Goal: Task Accomplishment & Management: Use online tool/utility

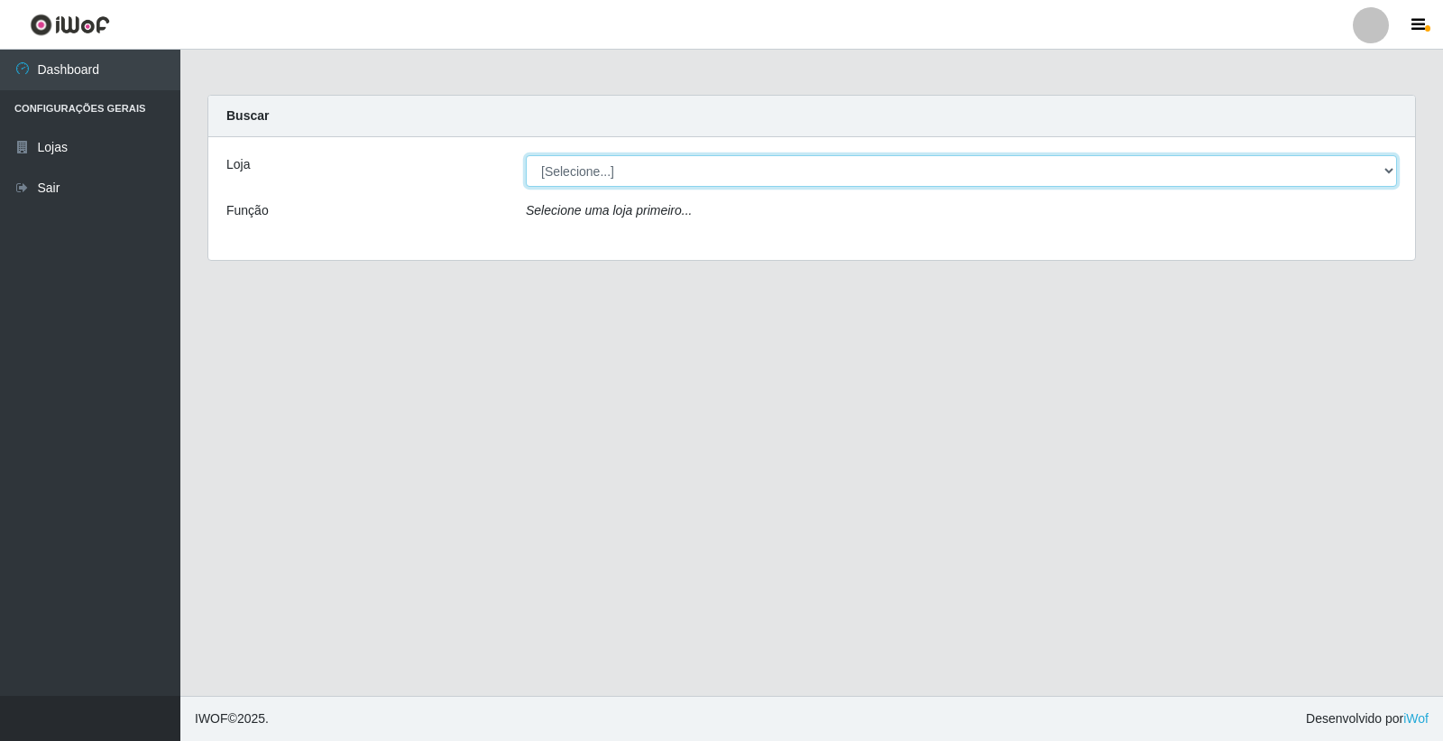
click at [751, 180] on select "[Selecione...] O Filezão - Centenário" at bounding box center [961, 171] width 871 height 32
select select "203"
click at [526, 155] on select "[Selecione...] O Filezão - Centenário" at bounding box center [961, 171] width 871 height 32
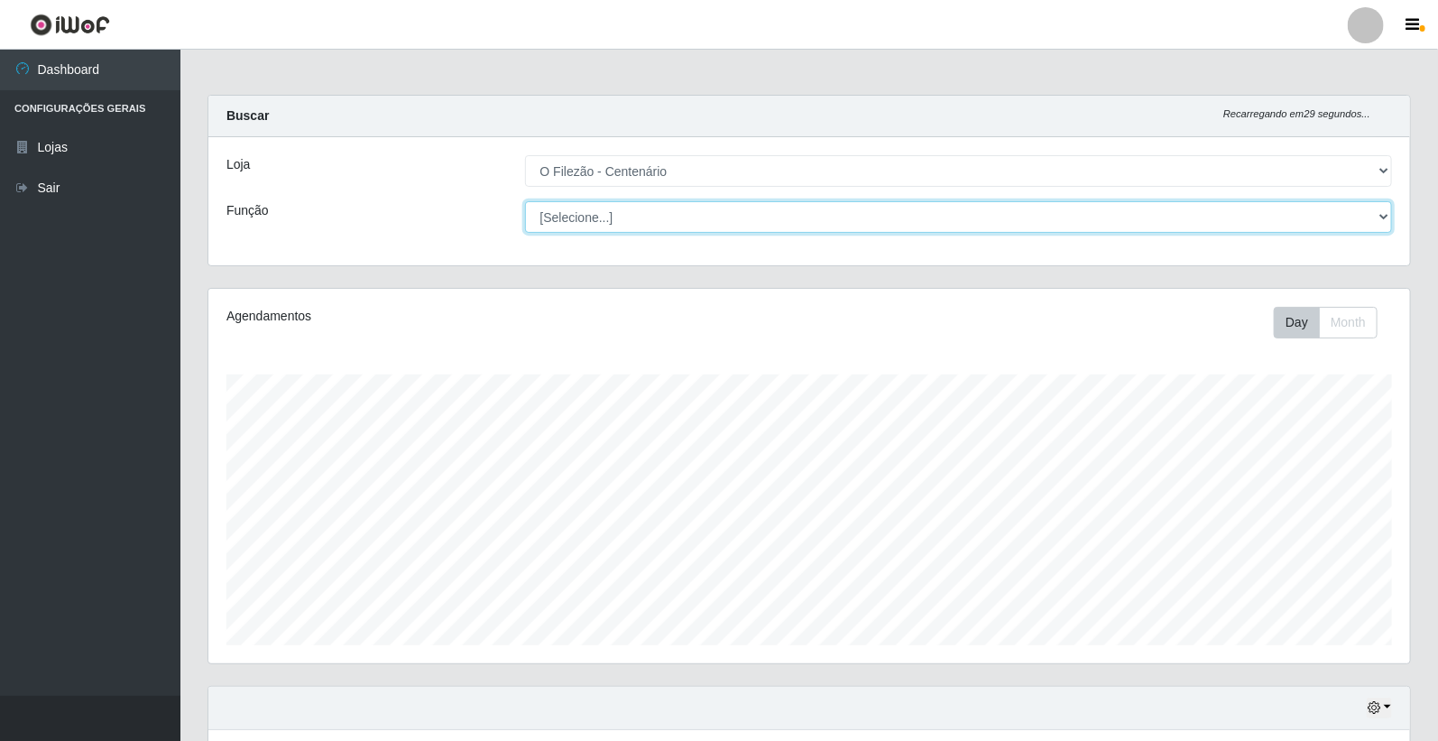
click at [704, 220] on select "[Selecione...] Auxiliar de Estacionamento Auxiliar de Estacionamento + Auxiliar…" at bounding box center [959, 217] width 868 height 32
select select "1"
click at [525, 201] on select "[Selecione...] Auxiliar de Estacionamento Auxiliar de Estacionamento + Auxiliar…" at bounding box center [959, 217] width 868 height 32
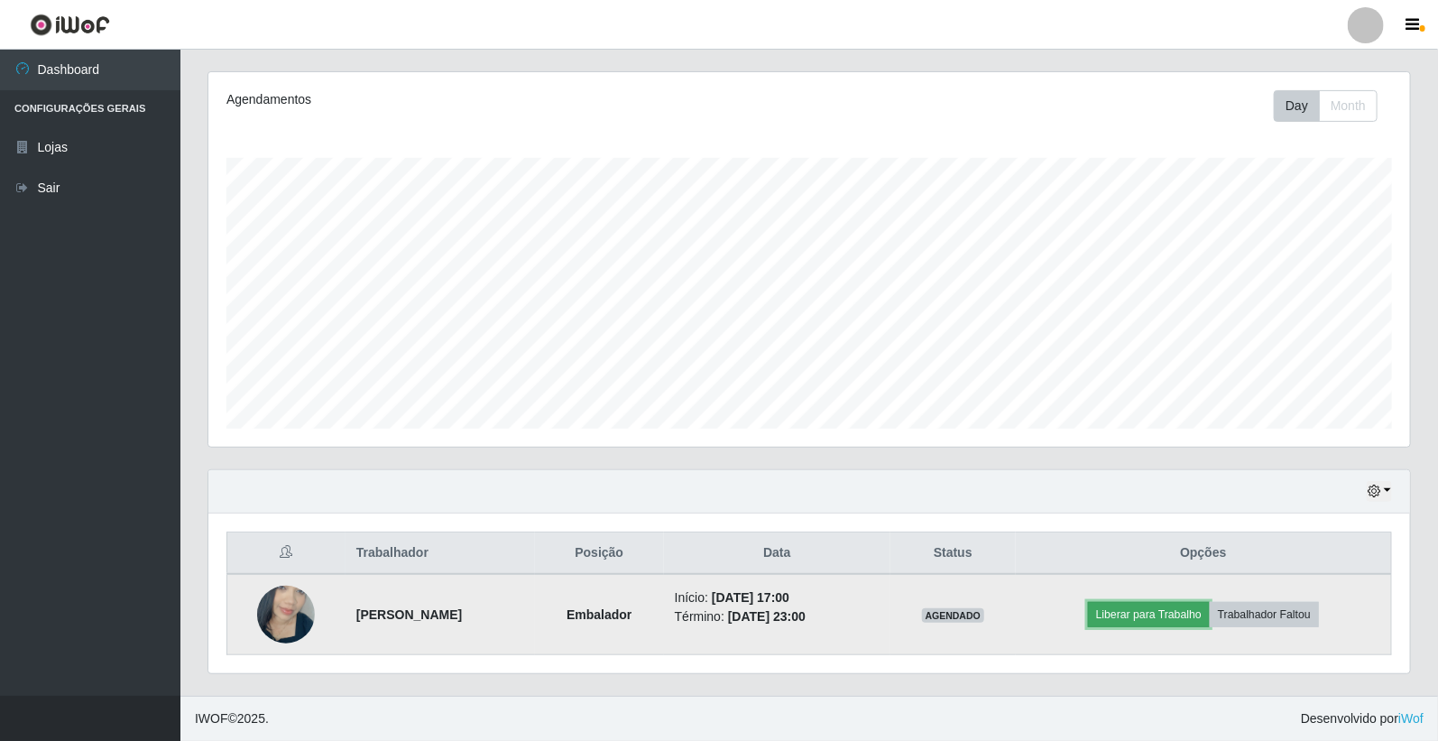
click at [1155, 619] on button "Liberar para Trabalho" at bounding box center [1149, 614] width 122 height 25
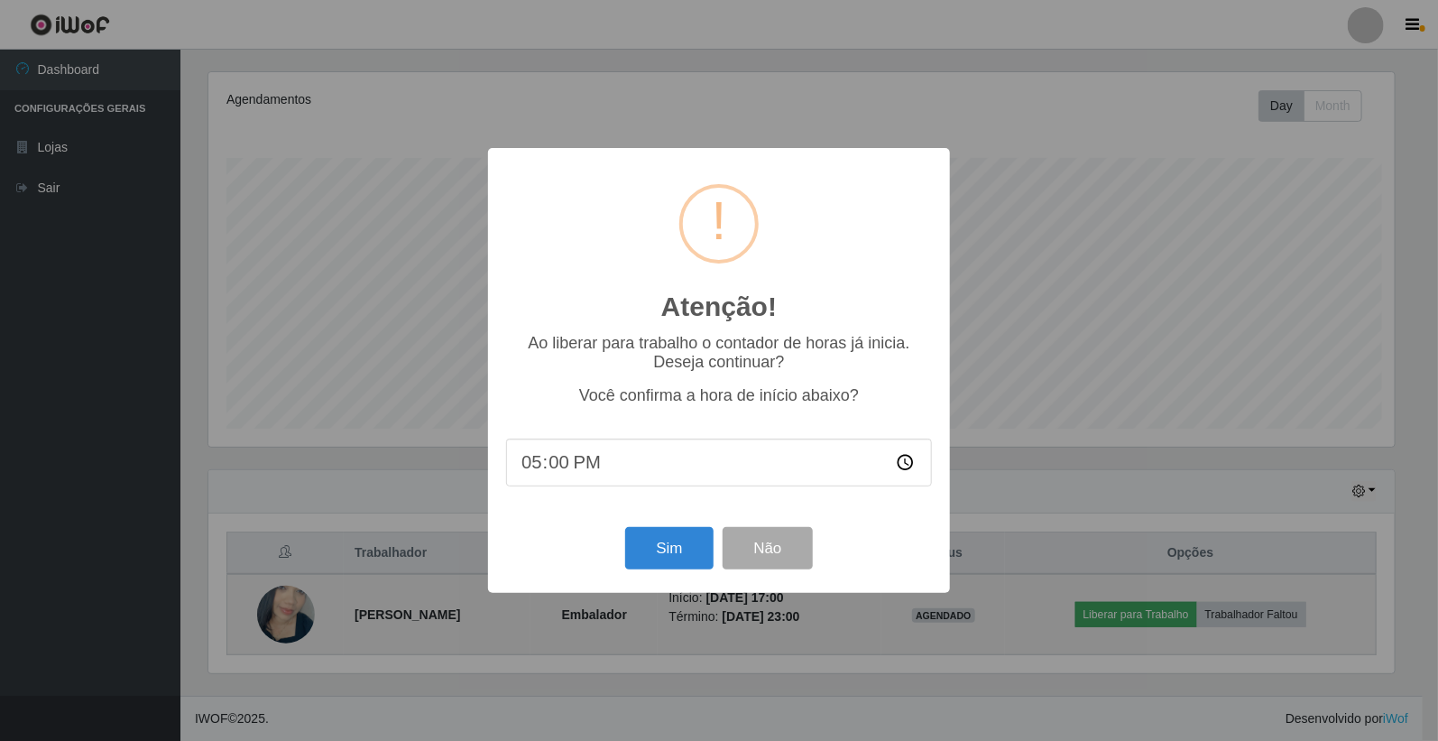
scroll to position [373, 1191]
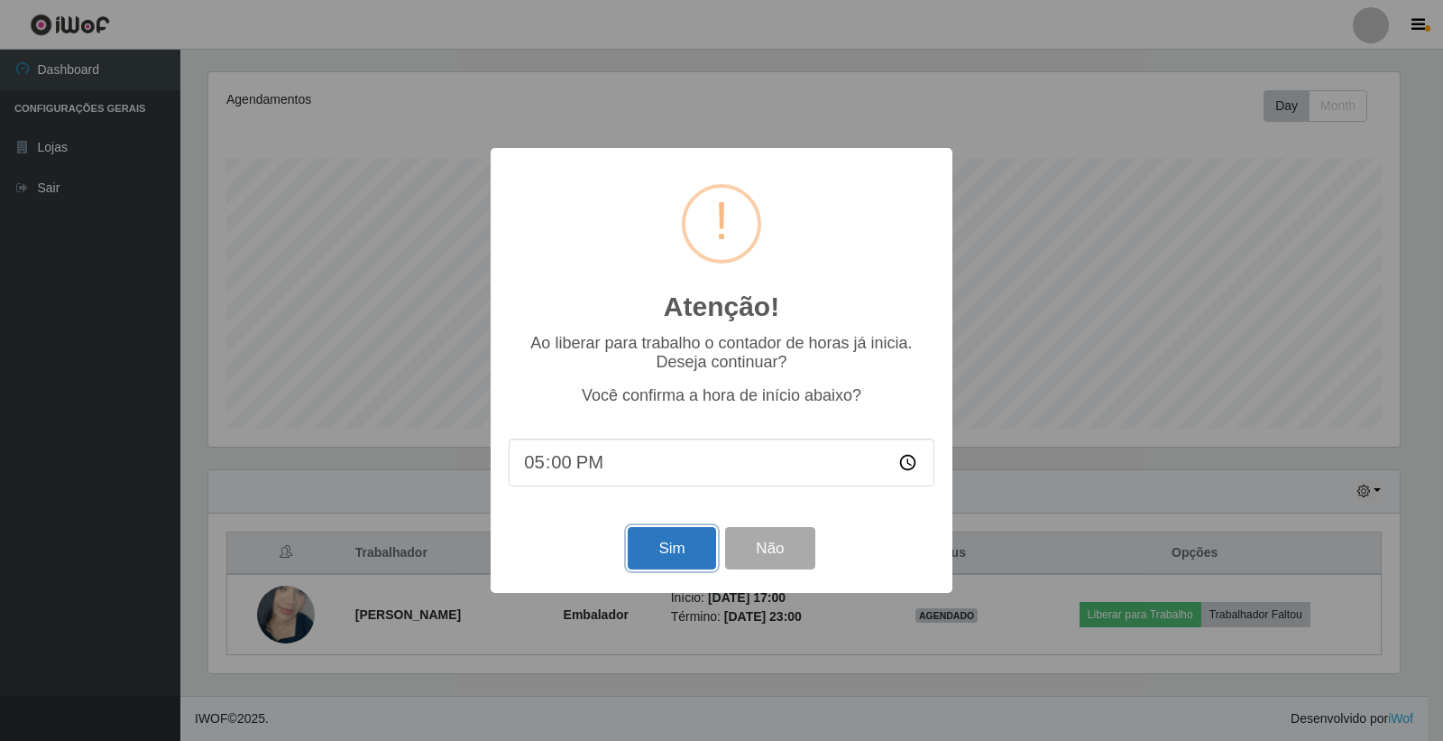
click at [677, 544] on button "Sim" at bounding box center [671, 548] width 87 height 42
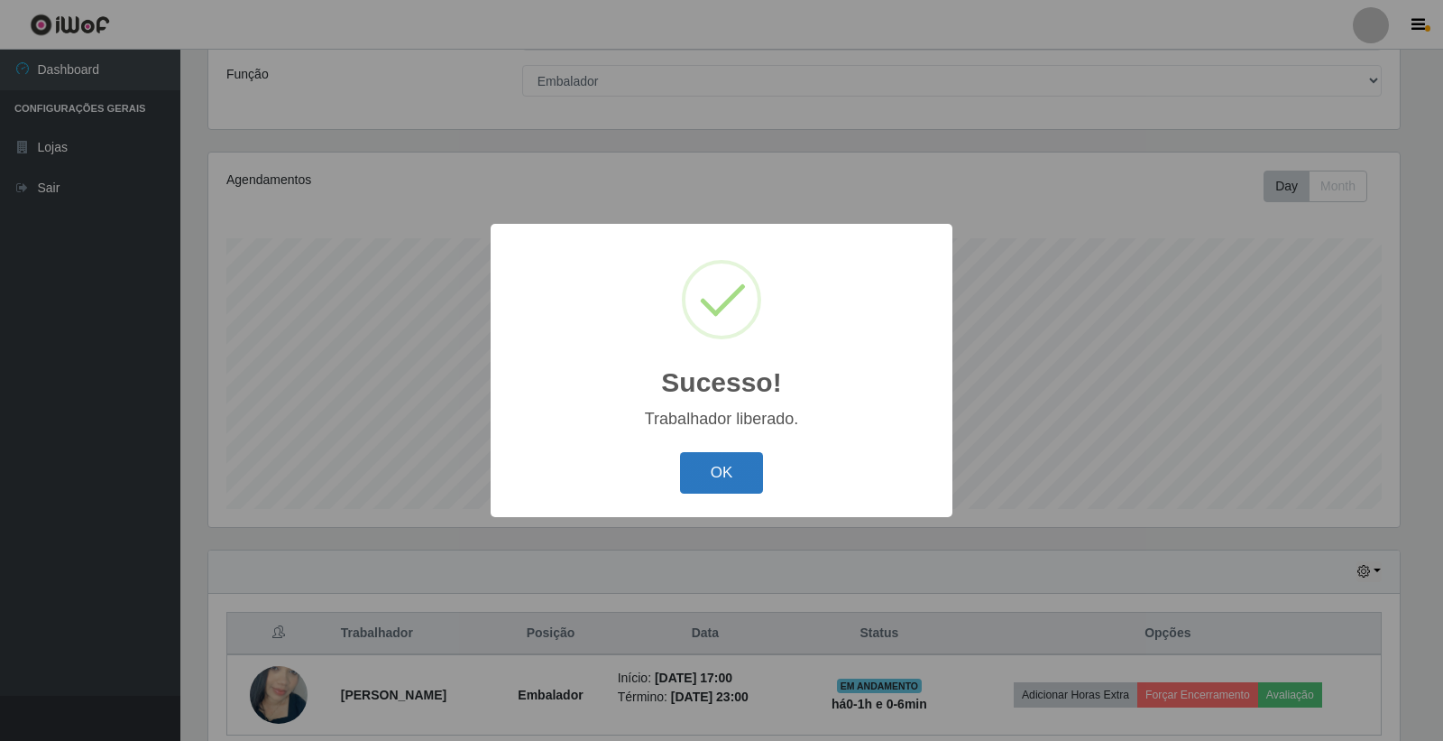
click at [706, 466] on button "OK" at bounding box center [722, 473] width 84 height 42
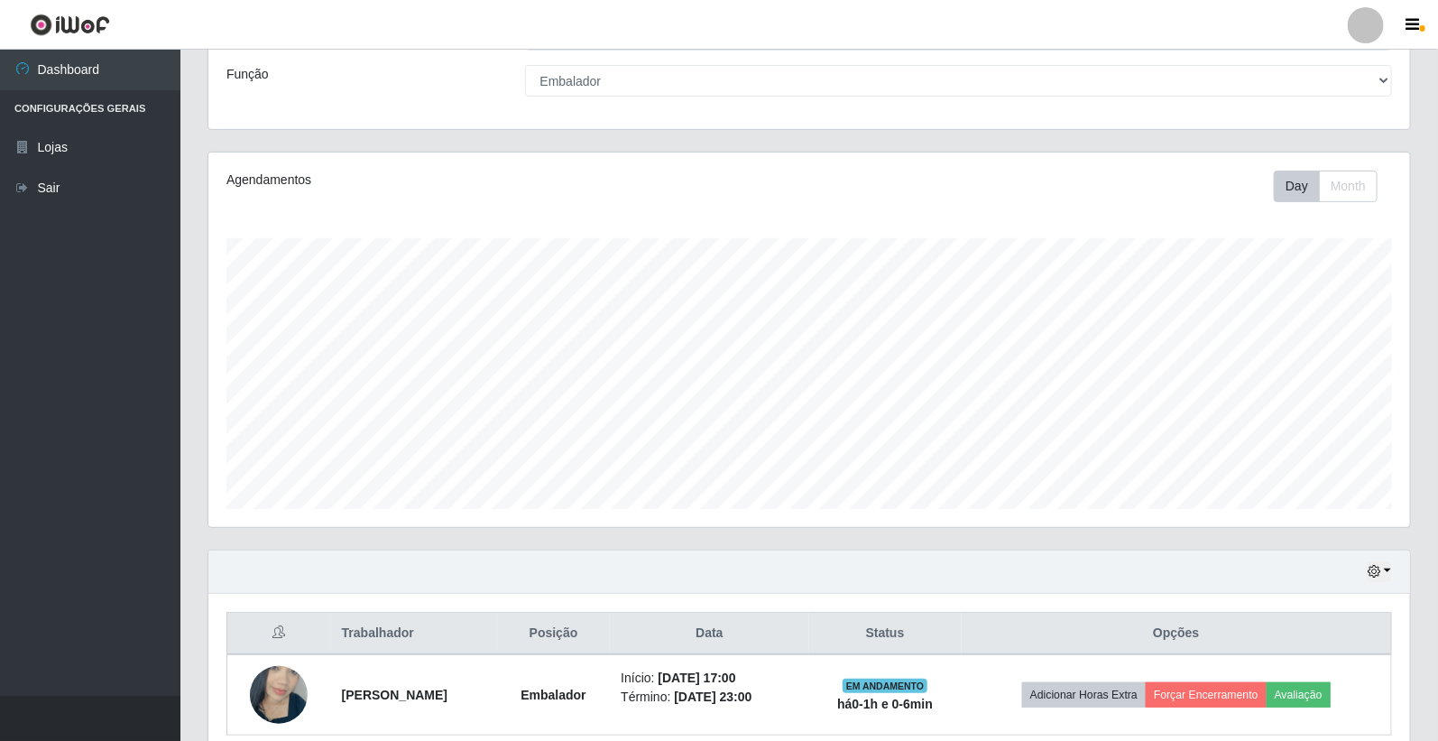
scroll to position [216, 0]
